Goal: Communication & Community: Answer question/provide support

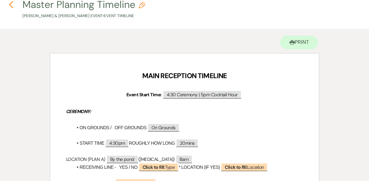
click at [12, 7] on use "button" at bounding box center [11, 4] width 4 height 7
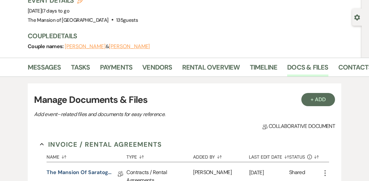
scroll to position [53, 0]
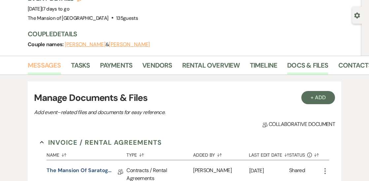
click at [53, 64] on link "Messages" at bounding box center [44, 67] width 33 height 15
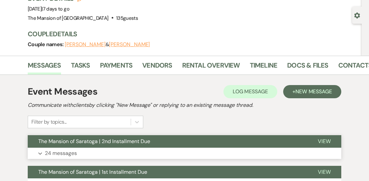
click at [91, 147] on button "The Mansion of Saratoga | 2nd Installment Due" at bounding box center [168, 141] width 280 height 13
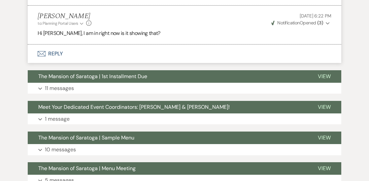
scroll to position [1641, 0]
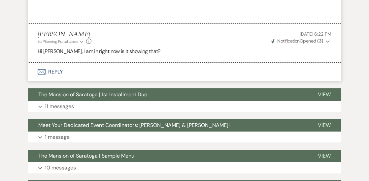
click at [161, 71] on button "Envelope Reply" at bounding box center [185, 72] width 314 height 19
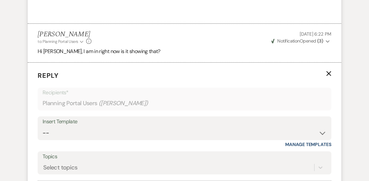
scroll to position [1694, 0]
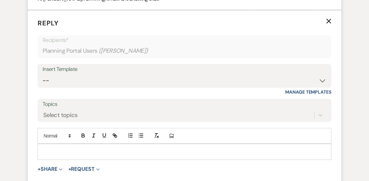
click at [112, 152] on p at bounding box center [184, 151] width 283 height 7
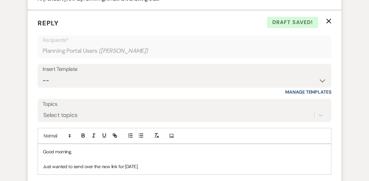
click at [110, 166] on p "Just wanted to send over the new link for today," at bounding box center [184, 166] width 283 height 7
click at [165, 166] on p "Just wanted to send over the new Zoom link for today," at bounding box center [184, 166] width 283 height 7
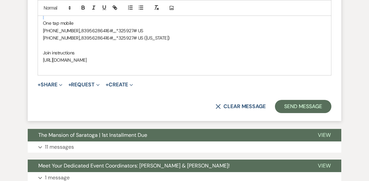
scroll to position [1946, 0]
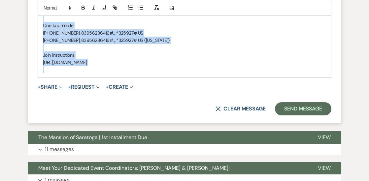
drag, startPoint x: 43, startPoint y: 122, endPoint x: 306, endPoint y: 66, distance: 269.0
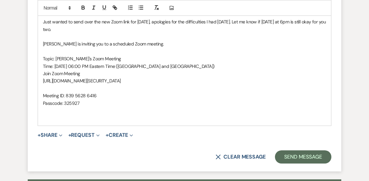
scroll to position [1840, 0]
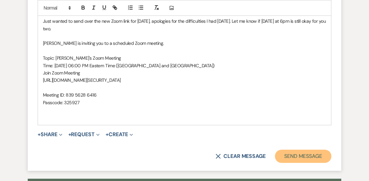
click at [280, 154] on button "Send Message" at bounding box center [303, 156] width 56 height 13
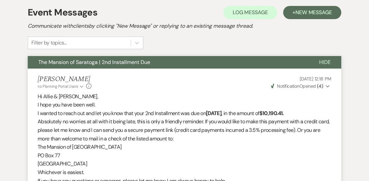
scroll to position [0, 0]
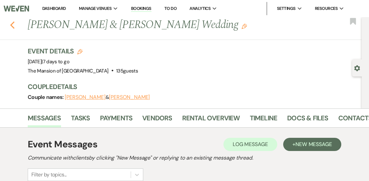
click at [11, 25] on use "button" at bounding box center [12, 24] width 4 height 7
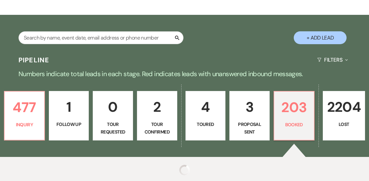
scroll to position [148, 0]
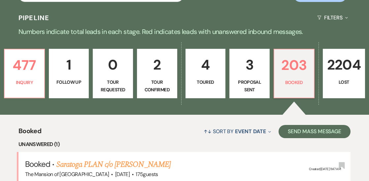
click at [151, 159] on link "Saratoga PLAN c/o Michelle Culbert" at bounding box center [113, 165] width 114 height 12
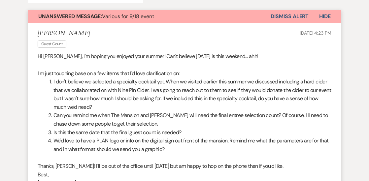
scroll to position [76, 0]
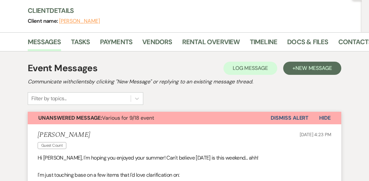
click at [286, 116] on button "Dismiss Alert" at bounding box center [290, 118] width 38 height 13
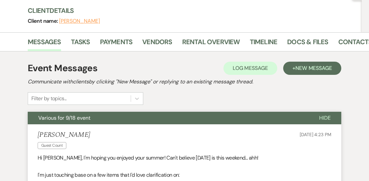
scroll to position [0, 0]
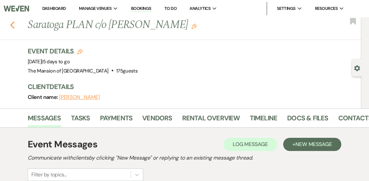
click at [10, 26] on icon "Previous" at bounding box center [12, 25] width 5 height 8
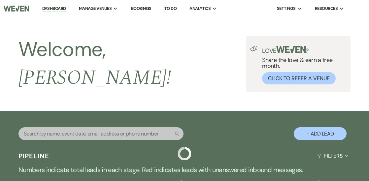
scroll to position [227, 0]
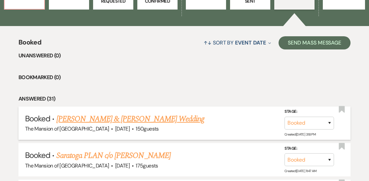
click at [94, 113] on link "Jessica Eblin & Tanner Streb's Wedding" at bounding box center [130, 119] width 148 height 12
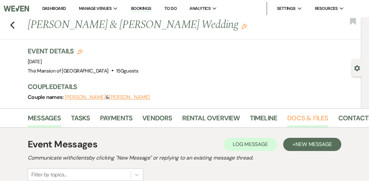
click at [307, 115] on link "Docs & Files" at bounding box center [307, 120] width 41 height 15
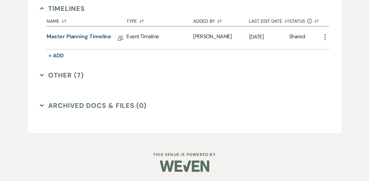
scroll to position [740, 0]
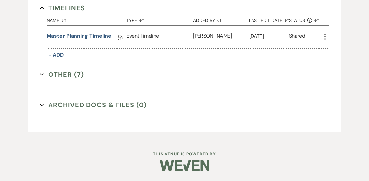
click at [40, 73] on icon "Expand" at bounding box center [42, 75] width 4 height 4
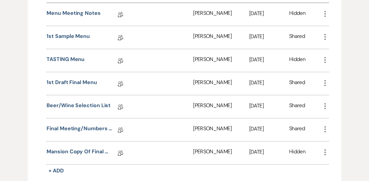
scroll to position [833, 0]
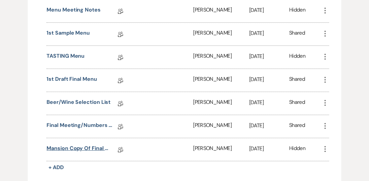
click at [77, 147] on link "Mansion Copy of Final Menu" at bounding box center [80, 150] width 66 height 10
